Goal: Transaction & Acquisition: Purchase product/service

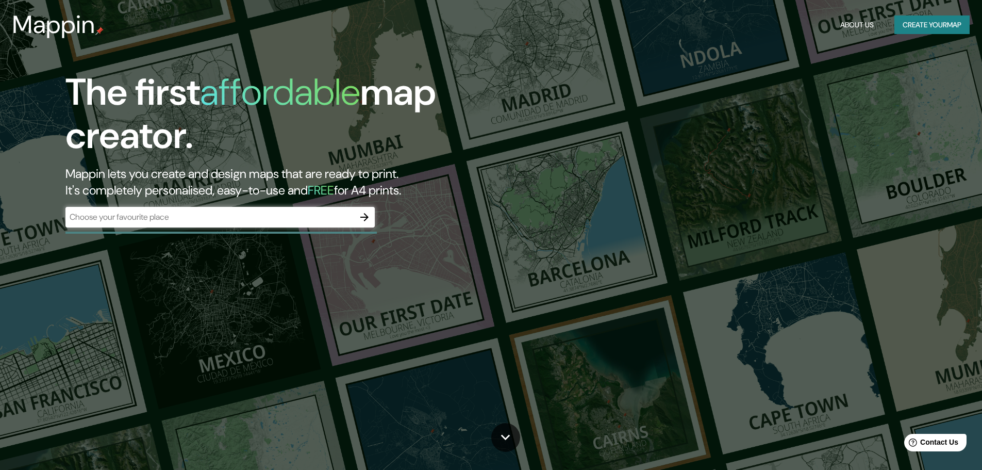
click at [194, 224] on div "​" at bounding box center [219, 217] width 309 height 21
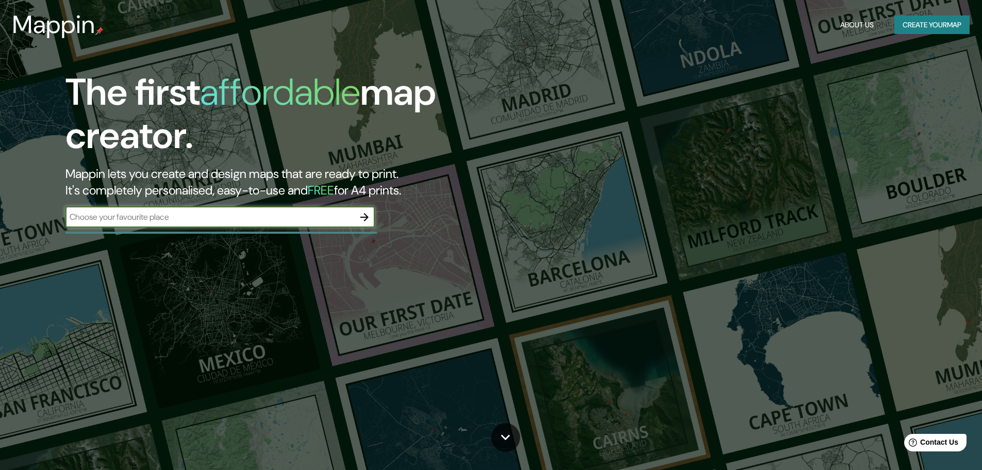
click at [365, 218] on icon "button" at bounding box center [364, 217] width 12 height 12
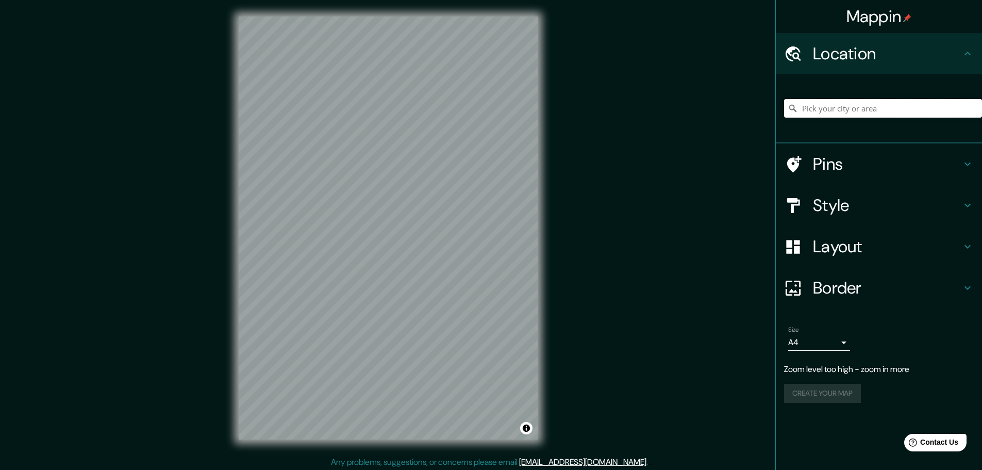
click at [836, 102] on input "Pick your city or area" at bounding box center [883, 108] width 198 height 19
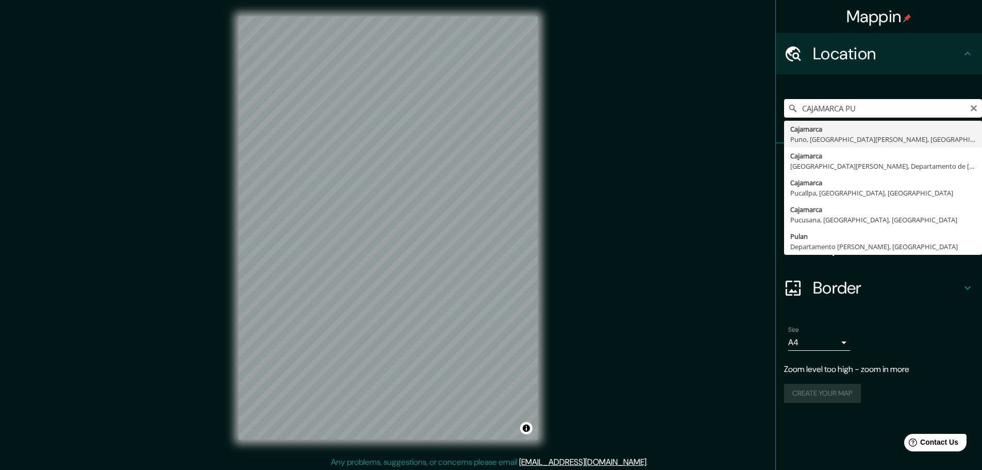
type input "Cajamarca, [GEOGRAPHIC_DATA], [GEOGRAPHIC_DATA][PERSON_NAME], [GEOGRAPHIC_DATA]"
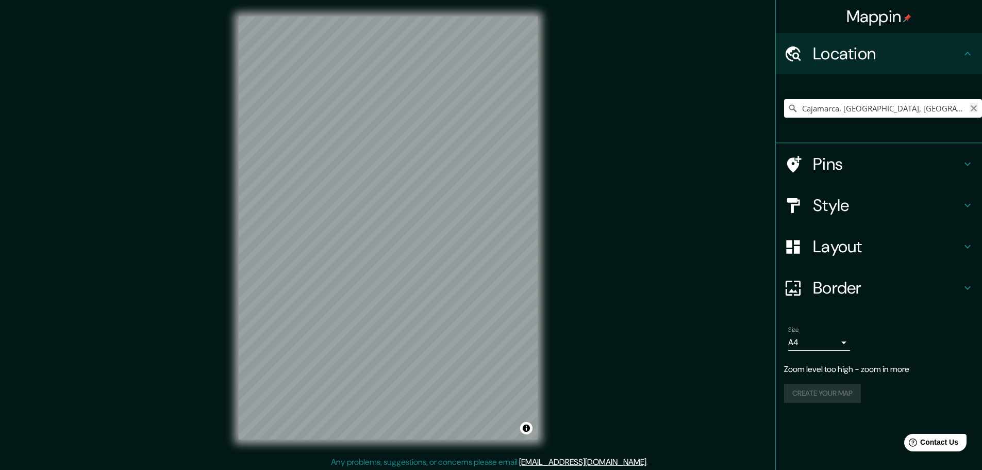
click at [972, 109] on icon "Clear" at bounding box center [974, 108] width 8 height 8
drag, startPoint x: 909, startPoint y: 105, endPoint x: 909, endPoint y: 96, distance: 8.8
click at [909, 96] on div at bounding box center [883, 108] width 198 height 52
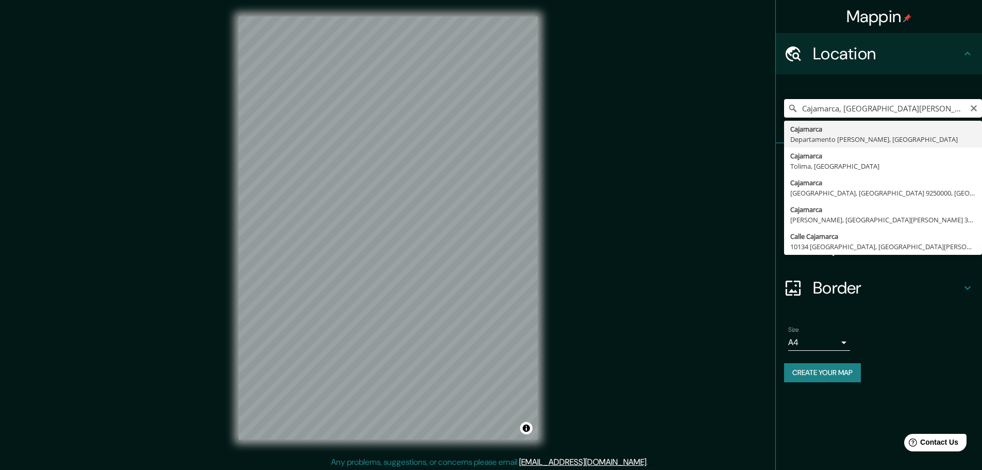
type input "Cajamarca, [GEOGRAPHIC_DATA][PERSON_NAME], [GEOGRAPHIC_DATA]"
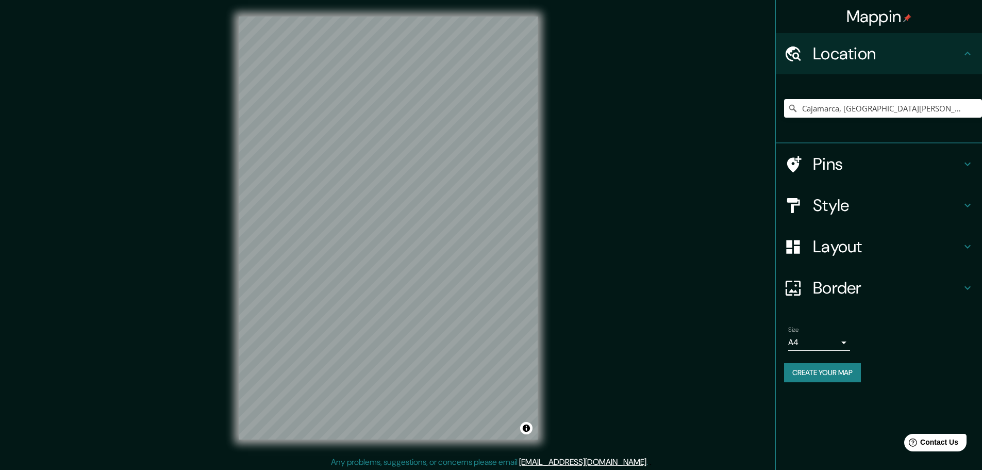
click at [684, 194] on div "Mappin Location [GEOGRAPHIC_DATA], [GEOGRAPHIC_DATA][PERSON_NAME], [GEOGRAPHIC_…" at bounding box center [491, 236] width 982 height 472
click at [826, 150] on div "Pins" at bounding box center [879, 163] width 206 height 41
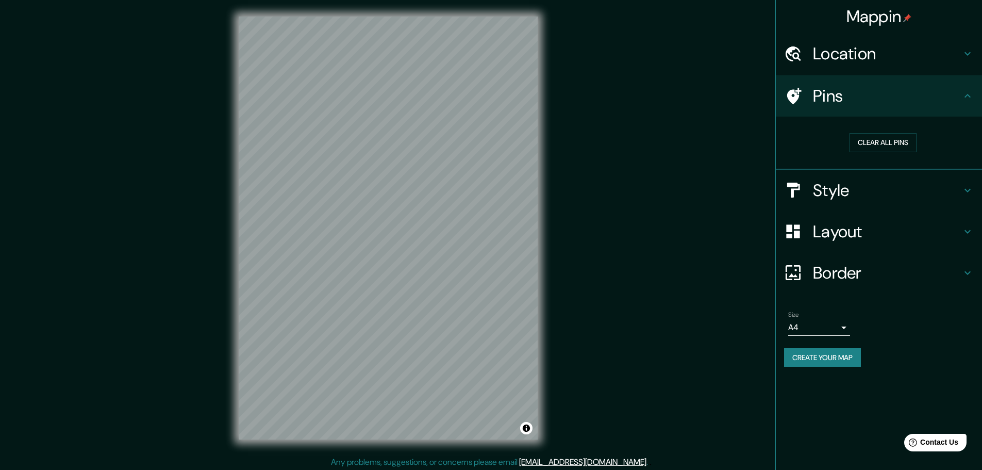
click at [828, 104] on h4 "Pins" at bounding box center [887, 96] width 148 height 21
click at [838, 230] on h4 "Layout" at bounding box center [887, 231] width 148 height 21
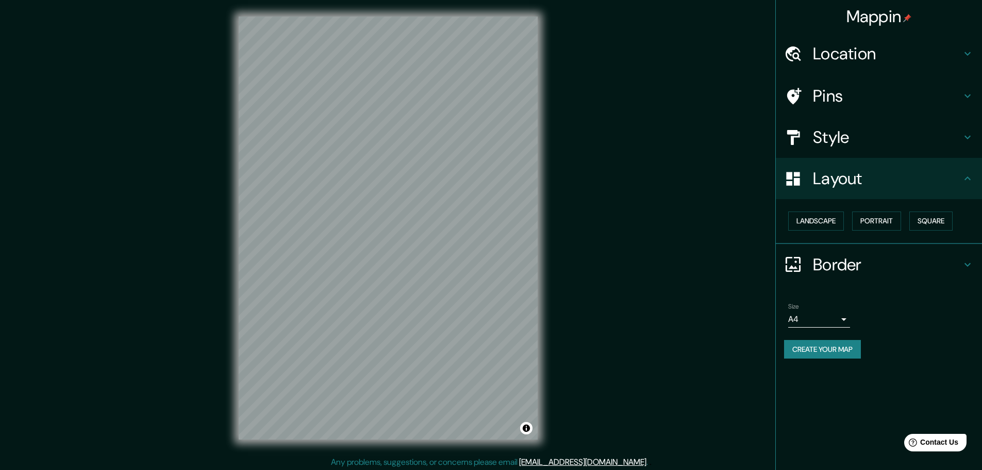
click at [821, 160] on div "Layout" at bounding box center [879, 178] width 206 height 41
click at [820, 140] on h4 "Style" at bounding box center [887, 137] width 148 height 21
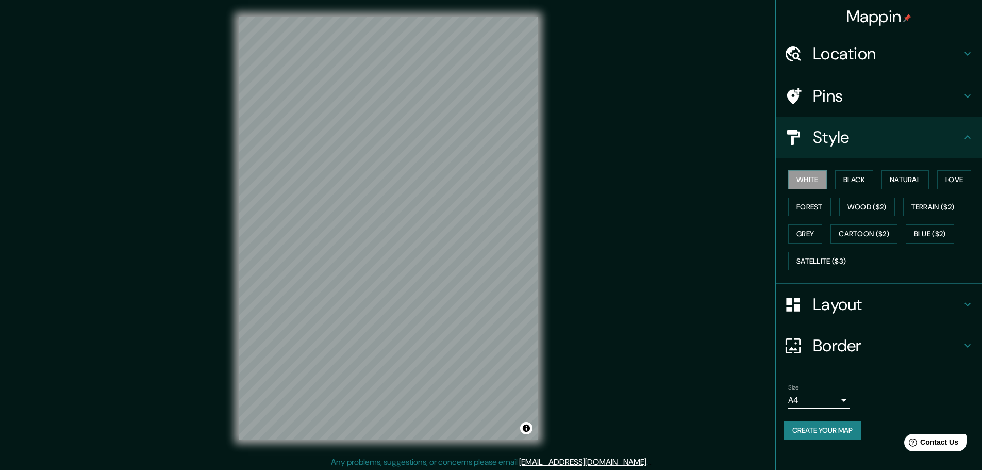
click at [838, 165] on div "White Black Natural Love Forest Wood ($2) Terrain ($2) Grey Cartoon ($2) Blue (…" at bounding box center [879, 221] width 206 height 126
click at [837, 176] on button "Black" at bounding box center [854, 179] width 39 height 19
click at [894, 176] on button "Natural" at bounding box center [905, 179] width 47 height 19
click at [617, 256] on div "Mappin Location [GEOGRAPHIC_DATA], [GEOGRAPHIC_DATA][PERSON_NAME], [GEOGRAPHIC_…" at bounding box center [491, 236] width 982 height 472
click at [232, 264] on div "© Mapbox © OpenStreetMap Improve this map" at bounding box center [388, 228] width 332 height 456
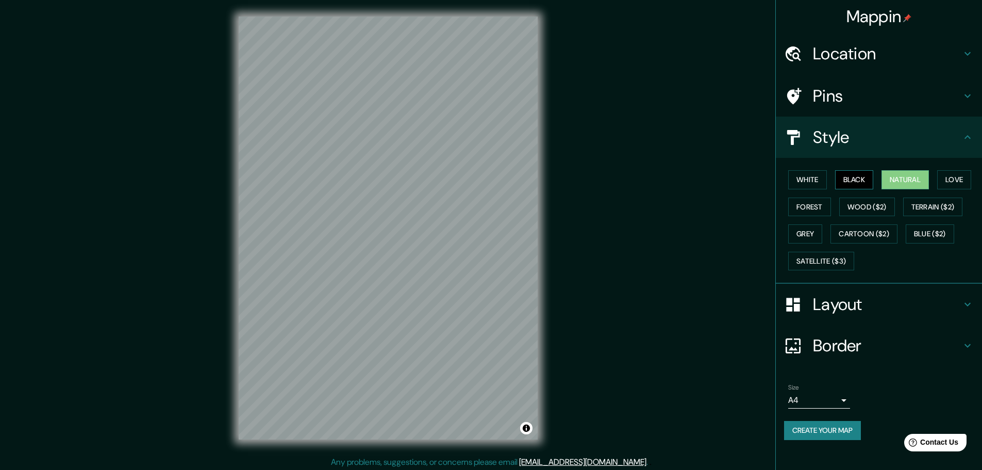
click at [866, 184] on button "Black" at bounding box center [854, 179] width 39 height 19
click at [806, 179] on button "White" at bounding box center [807, 179] width 39 height 19
click at [801, 226] on button "Grey" at bounding box center [805, 233] width 34 height 19
click at [801, 204] on button "Forest" at bounding box center [809, 206] width 43 height 19
click at [842, 205] on button "Wood ($2)" at bounding box center [867, 206] width 56 height 19
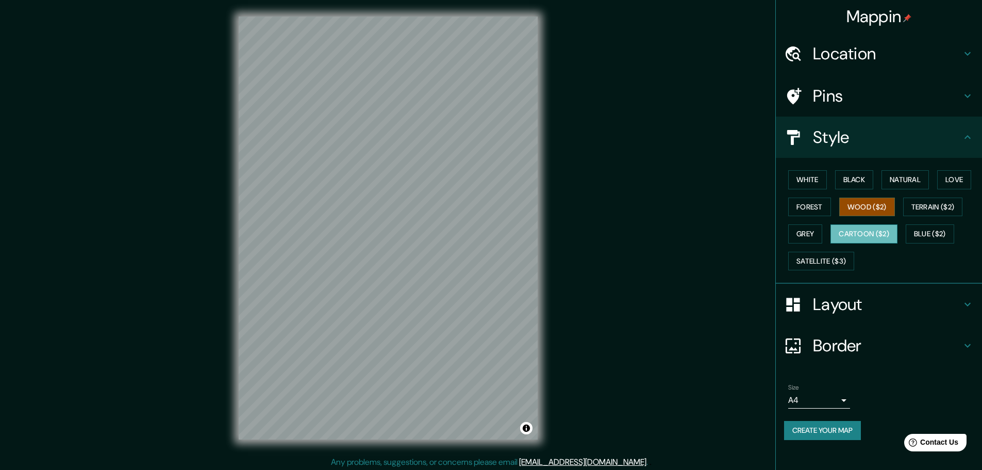
click at [841, 228] on button "Cartoon ($2)" at bounding box center [864, 233] width 67 height 19
click at [923, 228] on button "Blue ($2)" at bounding box center [930, 233] width 48 height 19
click at [945, 196] on div "White Black Natural Love Forest Wood ($2) Terrain ($2) Grey Cartoon ($2) Blue (…" at bounding box center [883, 220] width 198 height 108
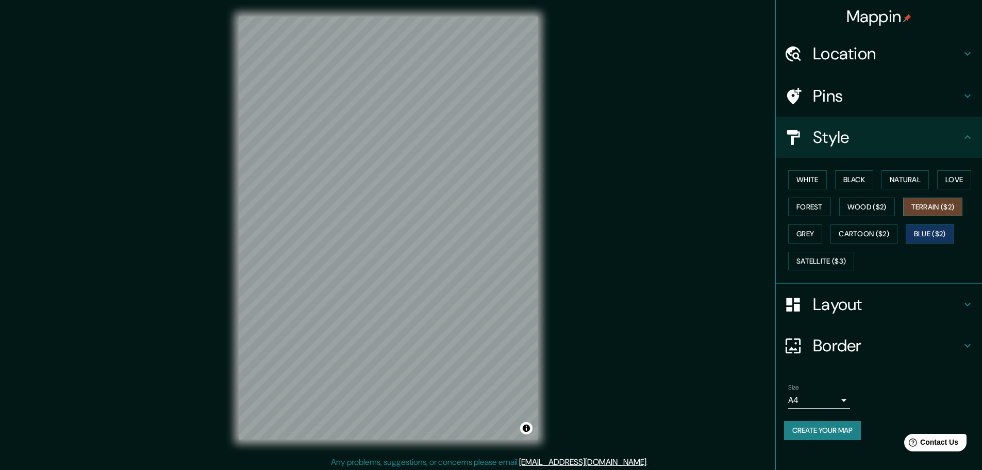
click at [943, 198] on button "Terrain ($2)" at bounding box center [933, 206] width 60 height 19
click at [836, 258] on button "Satellite ($3)" at bounding box center [821, 261] width 66 height 19
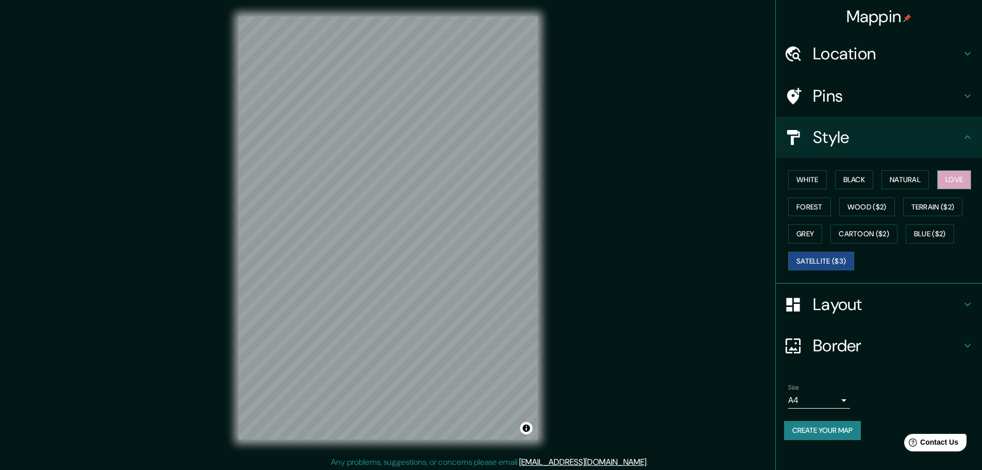
click at [954, 174] on button "Love" at bounding box center [954, 179] width 34 height 19
click at [866, 180] on button "Black" at bounding box center [854, 179] width 39 height 19
click at [891, 178] on button "Natural" at bounding box center [905, 179] width 47 height 19
click at [851, 178] on button "Black" at bounding box center [854, 179] width 39 height 19
click at [817, 178] on button "White" at bounding box center [807, 179] width 39 height 19
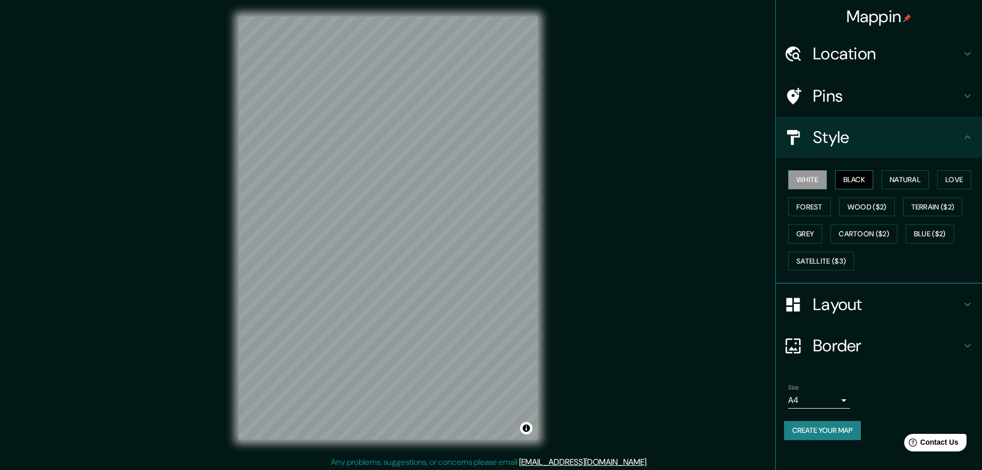
click at [847, 176] on button "Black" at bounding box center [854, 179] width 39 height 19
click at [820, 206] on button "Forest" at bounding box center [809, 206] width 43 height 19
click at [850, 208] on button "Wood ($2)" at bounding box center [867, 206] width 56 height 19
click at [932, 207] on button "Terrain ($2)" at bounding box center [933, 206] width 60 height 19
drag, startPoint x: 798, startPoint y: 239, endPoint x: 803, endPoint y: 239, distance: 5.2
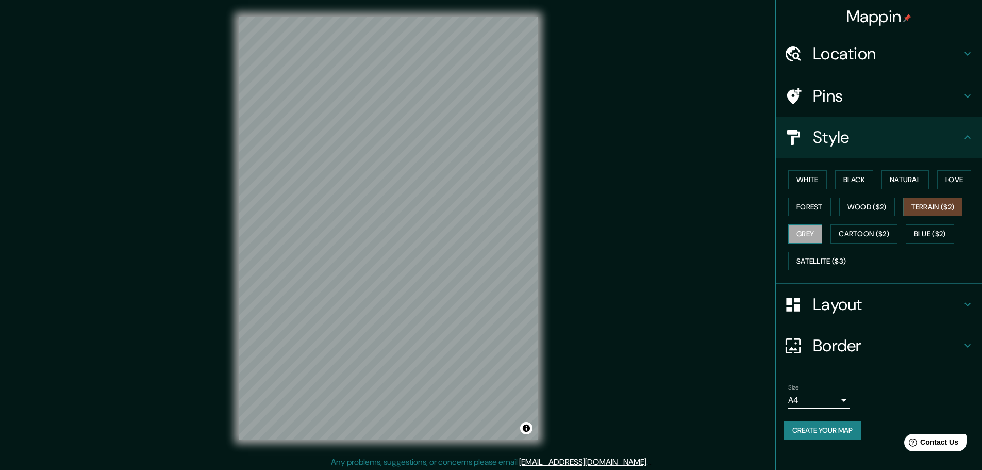
click at [798, 239] on button "Grey" at bounding box center [805, 233] width 34 height 19
click at [809, 256] on button "Satellite ($3)" at bounding box center [821, 261] width 66 height 19
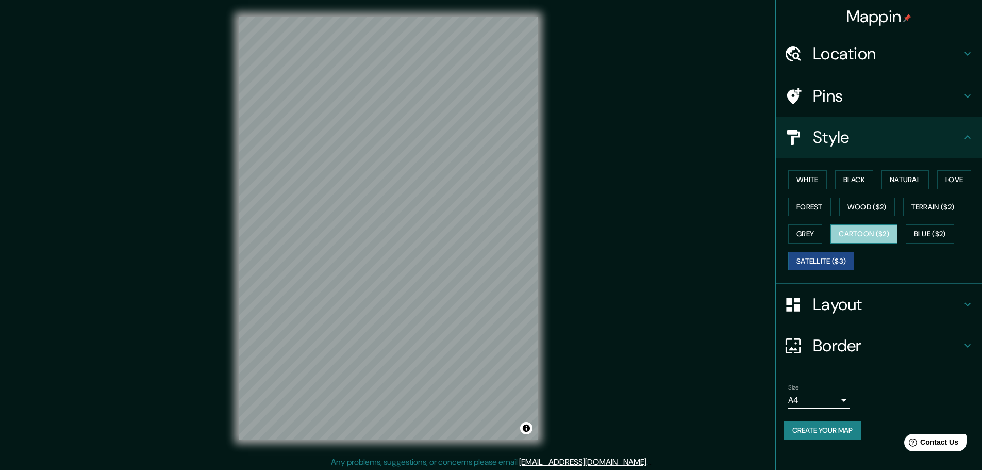
click at [888, 226] on button "Cartoon ($2)" at bounding box center [864, 233] width 67 height 19
click at [921, 227] on button "Blue ($2)" at bounding box center [930, 233] width 48 height 19
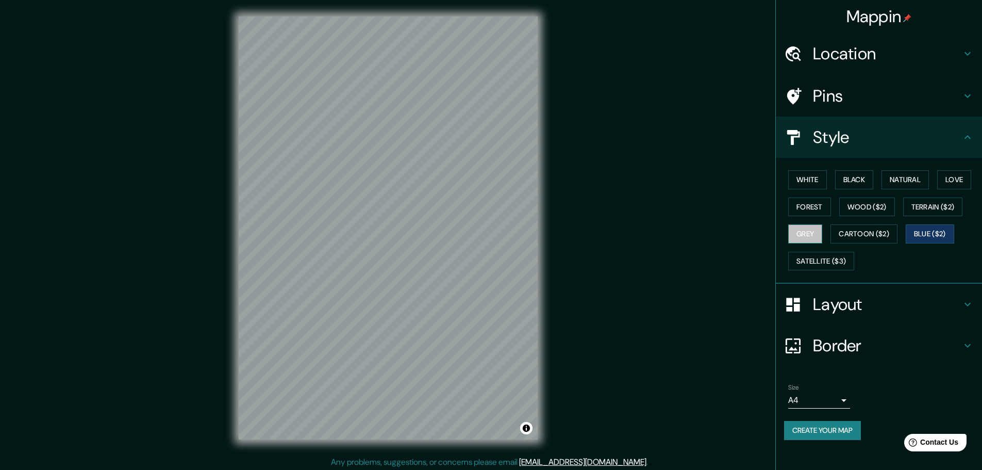
click at [807, 242] on button "Grey" at bounding box center [805, 233] width 34 height 19
click at [809, 264] on button "Satellite ($3)" at bounding box center [821, 261] width 66 height 19
click at [942, 234] on button "Blue ($2)" at bounding box center [930, 233] width 48 height 19
click at [881, 239] on button "Cartoon ($2)" at bounding box center [864, 233] width 67 height 19
click at [795, 238] on button "Grey" at bounding box center [805, 233] width 34 height 19
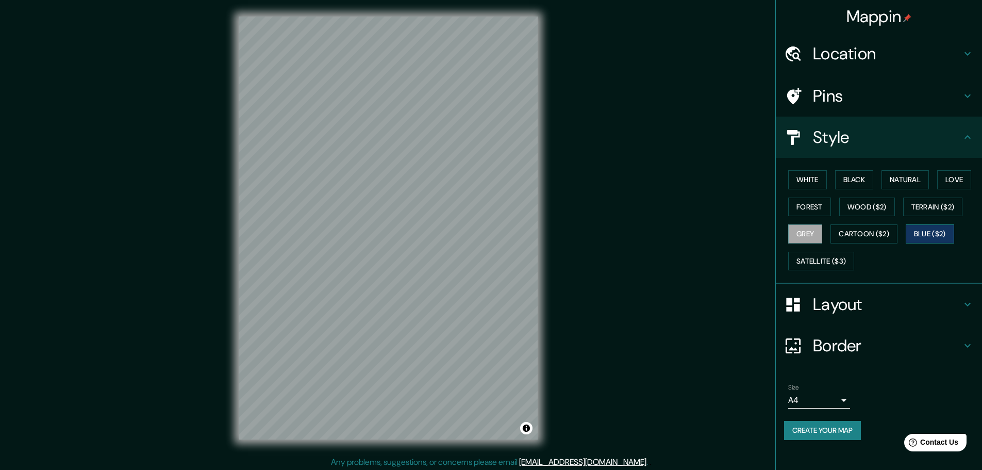
click at [954, 236] on button "Blue ($2)" at bounding box center [930, 233] width 48 height 19
click at [891, 191] on div "White Black Natural Love Forest Wood ($2) Terrain ($2) Grey Cartoon ($2) Blue (…" at bounding box center [883, 220] width 198 height 108
click at [883, 180] on div "White Black Natural Love Forest Wood ($2) Terrain ($2) Grey Cartoon ($2) Blue (…" at bounding box center [883, 220] width 198 height 108
click at [900, 186] on button "Natural" at bounding box center [905, 179] width 47 height 19
click at [971, 173] on button "Love" at bounding box center [954, 179] width 34 height 19
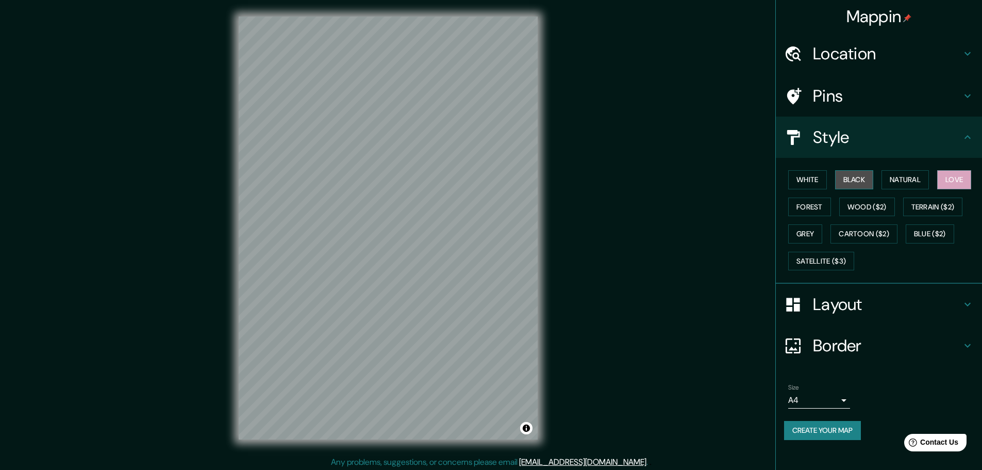
click at [856, 180] on button "Black" at bounding box center [854, 179] width 39 height 19
click at [804, 178] on button "White" at bounding box center [807, 179] width 39 height 19
click at [803, 229] on button "Grey" at bounding box center [805, 233] width 34 height 19
click at [842, 203] on button "Wood ($2)" at bounding box center [867, 206] width 56 height 19
click at [802, 221] on div "White Black Natural Love Forest Wood ($2) Terrain ($2) Grey Cartoon ($2) Blue (…" at bounding box center [883, 220] width 198 height 108
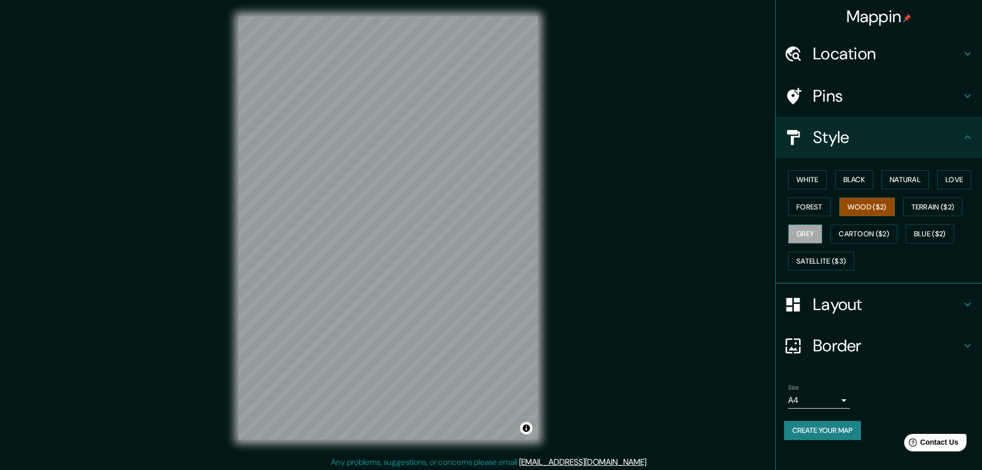
click at [804, 227] on button "Grey" at bounding box center [805, 233] width 34 height 19
click at [803, 198] on button "Forest" at bounding box center [809, 206] width 43 height 19
click at [806, 233] on button "Grey" at bounding box center [805, 233] width 34 height 19
click at [851, 187] on button "Black" at bounding box center [854, 179] width 39 height 19
click at [818, 181] on button "White" at bounding box center [807, 179] width 39 height 19
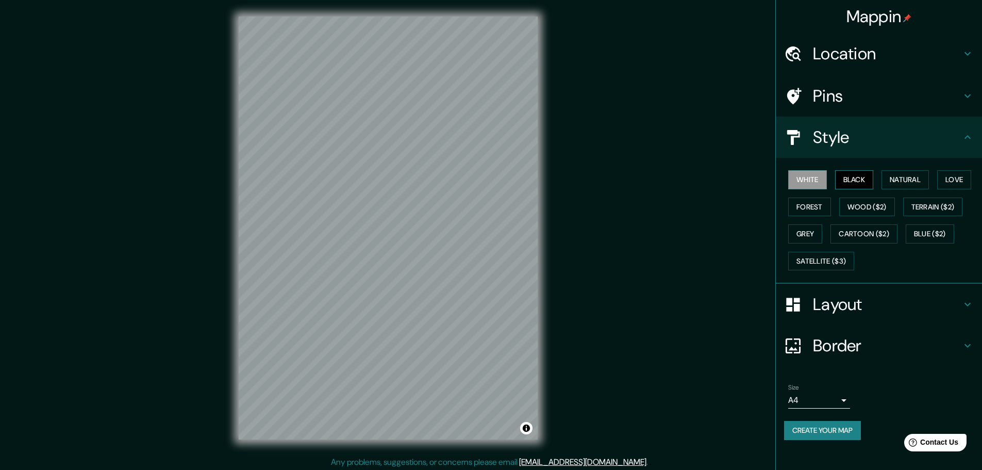
click at [860, 177] on button "Black" at bounding box center [854, 179] width 39 height 19
click at [810, 177] on button "White" at bounding box center [807, 179] width 39 height 19
drag, startPoint x: 808, startPoint y: 204, endPoint x: 856, endPoint y: 210, distance: 48.8
click at [807, 204] on button "Forest" at bounding box center [809, 206] width 43 height 19
click at [850, 237] on button "Cartoon ($2)" at bounding box center [864, 233] width 67 height 19
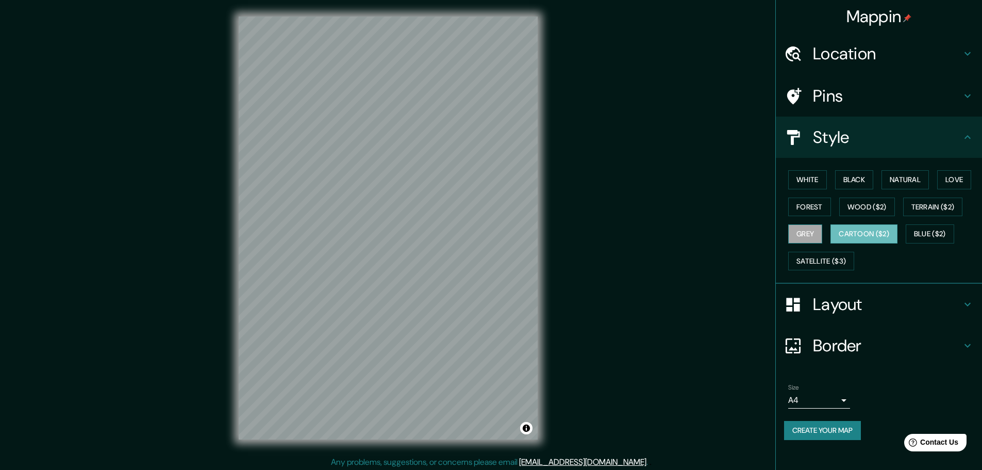
click at [811, 239] on button "Grey" at bounding box center [805, 233] width 34 height 19
click at [803, 175] on button "White" at bounding box center [807, 179] width 39 height 19
click at [826, 216] on div "White Black Natural Love Forest Wood ($2) Terrain ($2) Grey Cartoon ($2) Blue (…" at bounding box center [883, 220] width 198 height 108
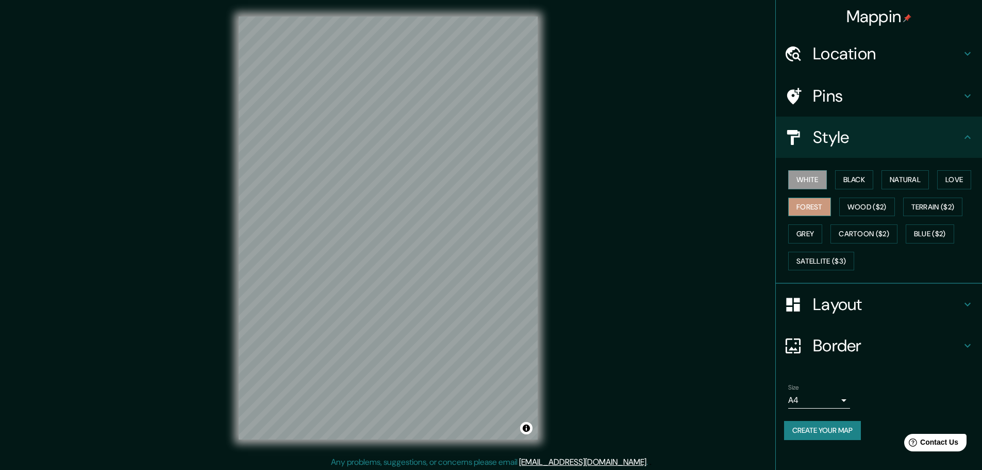
click at [819, 202] on button "Forest" at bounding box center [809, 206] width 43 height 19
click at [843, 178] on button "Black" at bounding box center [854, 179] width 39 height 19
click at [867, 233] on button "Cartoon ($2)" at bounding box center [864, 233] width 67 height 19
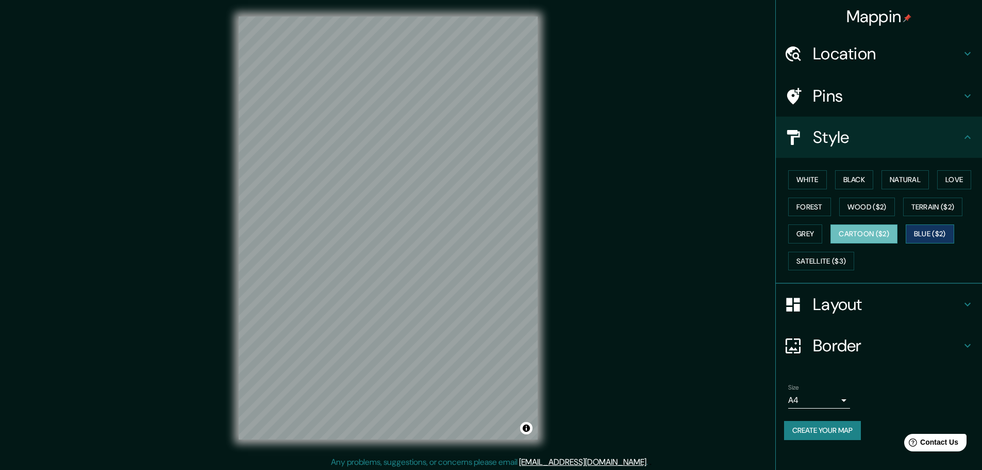
click at [949, 232] on button "Blue ($2)" at bounding box center [930, 233] width 48 height 19
click at [900, 211] on div "White Black Natural Love Forest Wood ($2) Terrain ($2) Grey Cartoon ($2) Blue (…" at bounding box center [883, 220] width 198 height 108
click at [952, 181] on button "Love" at bounding box center [954, 179] width 34 height 19
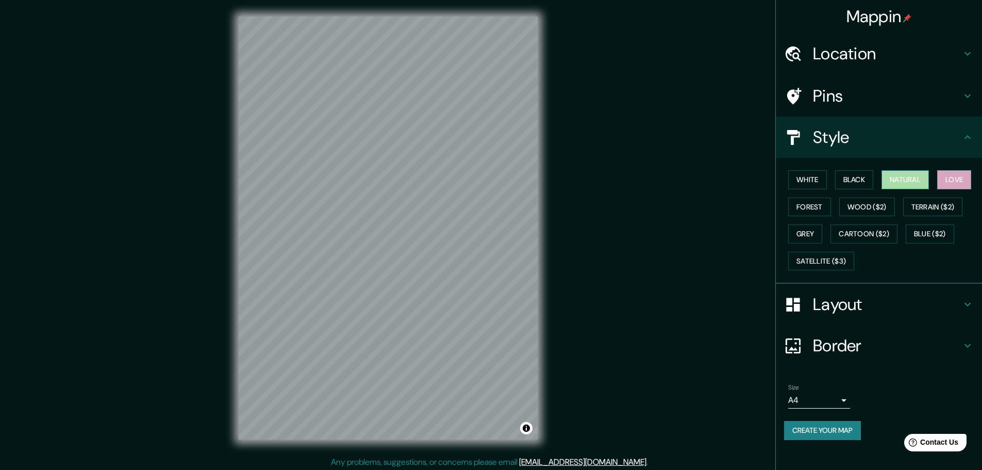
click at [898, 179] on button "Natural" at bounding box center [905, 179] width 47 height 19
click at [926, 209] on button "Terrain ($2)" at bounding box center [933, 206] width 60 height 19
click at [883, 184] on div "White Black Natural Love Forest Wood ($2) Terrain ($2) Grey Cartoon ($2) Blue (…" at bounding box center [883, 220] width 198 height 108
click at [888, 180] on button "Natural" at bounding box center [905, 179] width 47 height 19
click at [954, 177] on button "Love" at bounding box center [954, 179] width 34 height 19
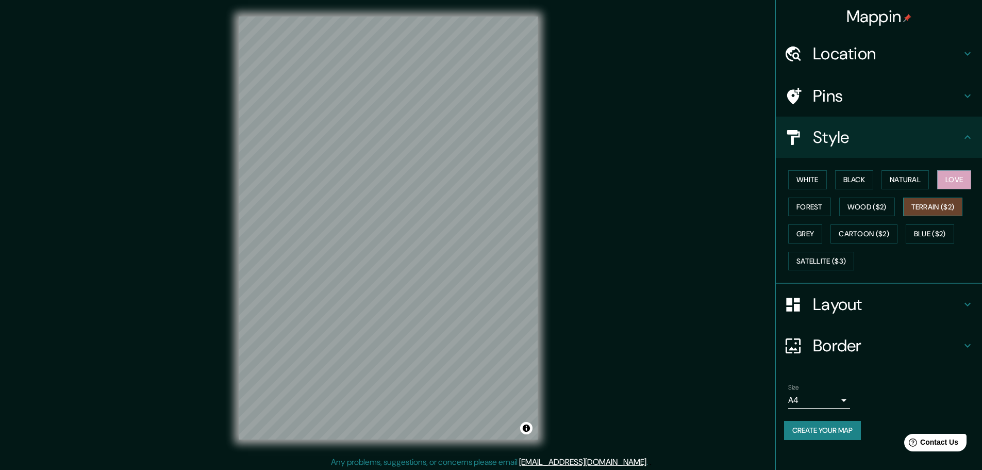
click at [920, 211] on button "Terrain ($2)" at bounding box center [933, 206] width 60 height 19
drag, startPoint x: 886, startPoint y: 230, endPoint x: 891, endPoint y: 228, distance: 5.8
click at [884, 229] on button "Cartoon ($2)" at bounding box center [864, 233] width 67 height 19
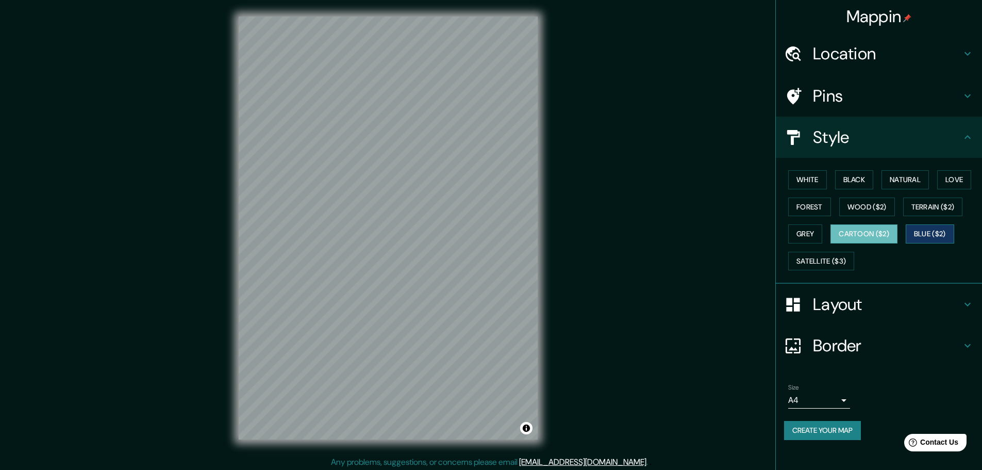
click at [941, 234] on button "Blue ($2)" at bounding box center [930, 233] width 48 height 19
